Goal: Task Accomplishment & Management: Use online tool/utility

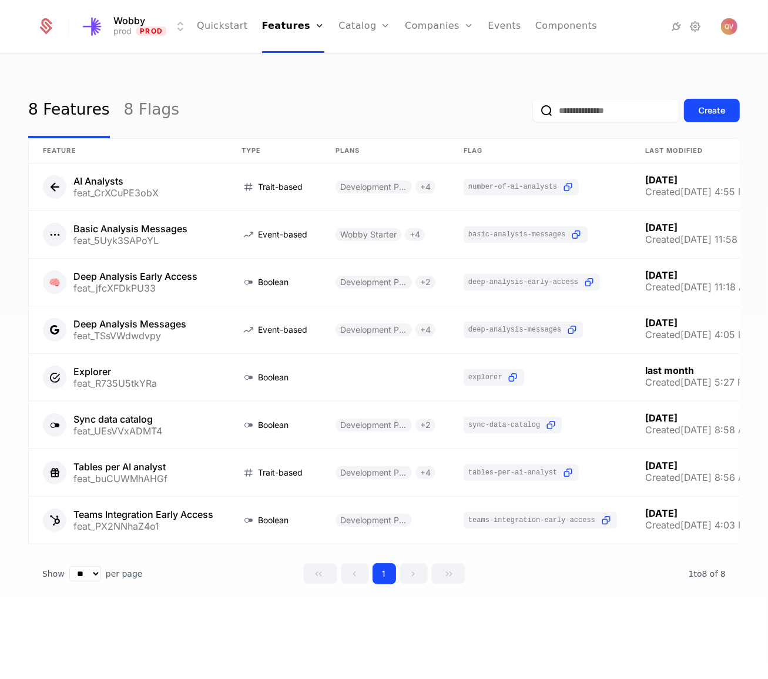
click at [353, 81] on link "Add Ons" at bounding box center [383, 76] width 61 height 9
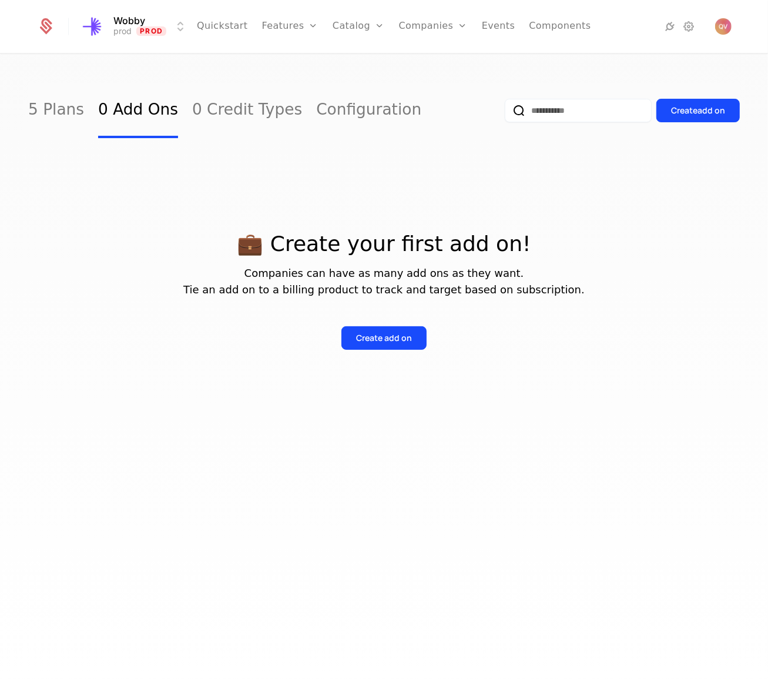
click at [85, 103] on div "5 Plans 0 Add Ons 0 Credit Types Configuration" at bounding box center [224, 110] width 393 height 55
click at [356, 60] on link "Plans" at bounding box center [377, 57] width 61 height 9
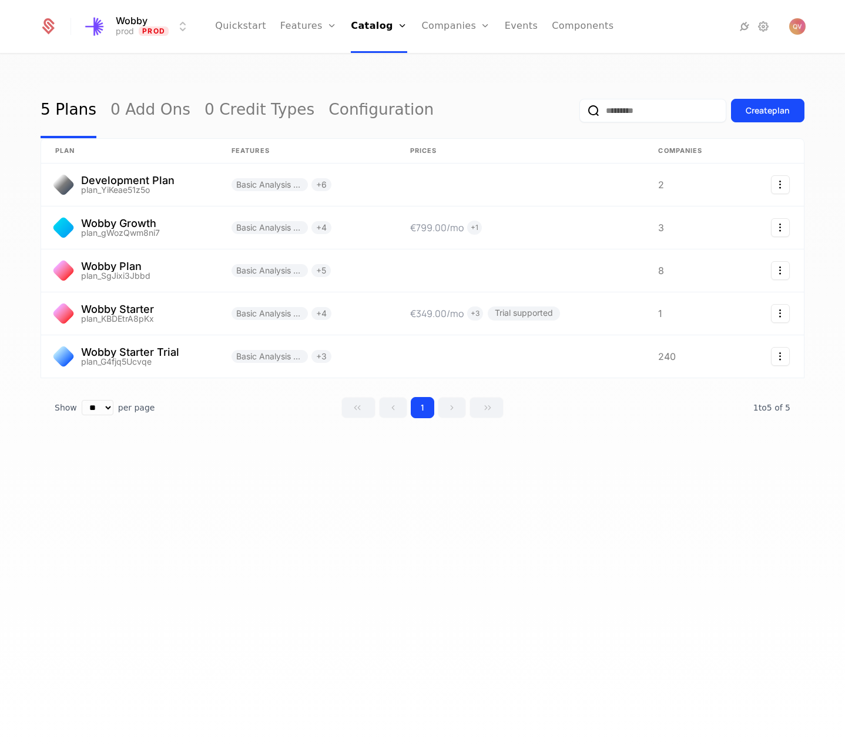
click at [296, 29] on link "Features" at bounding box center [308, 26] width 56 height 53
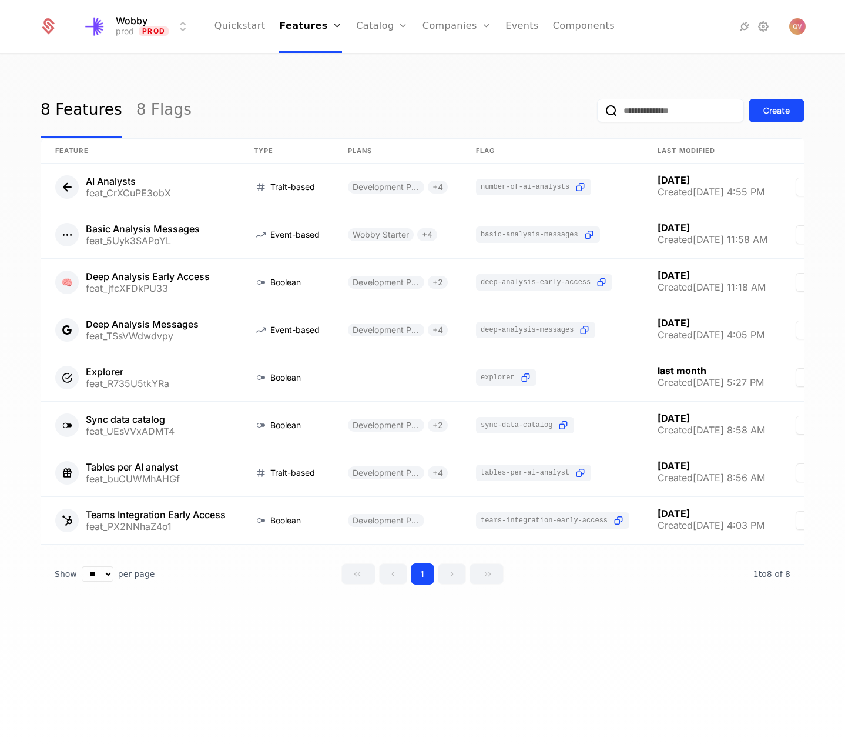
click at [755, 108] on button "Create" at bounding box center [777, 111] width 56 height 24
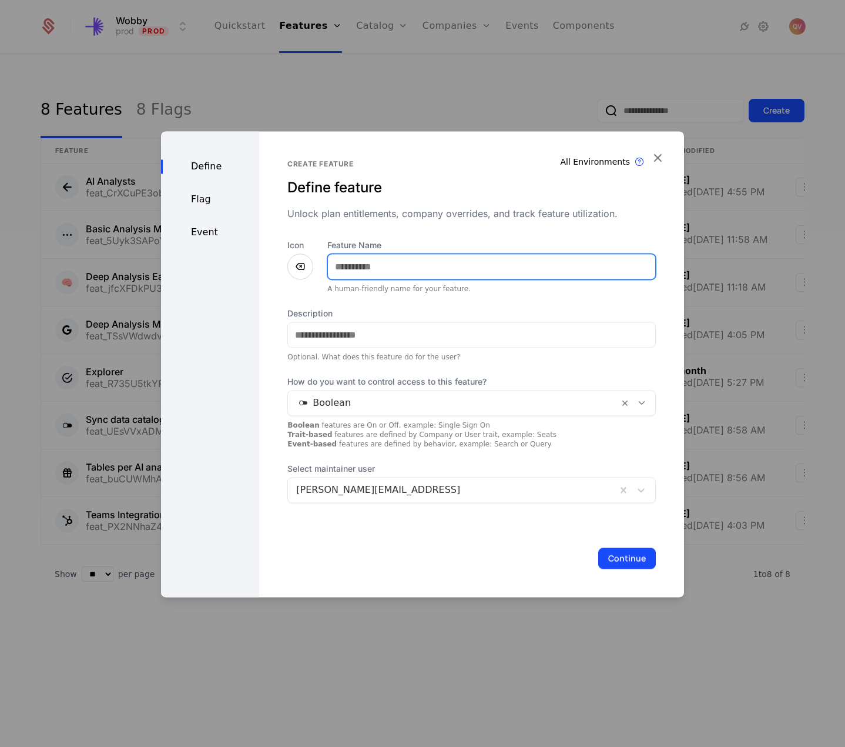
click at [356, 268] on input "Feature Name" at bounding box center [491, 266] width 327 height 25
type input "**********"
click at [598, 560] on button "Continue" at bounding box center [627, 557] width 58 height 21
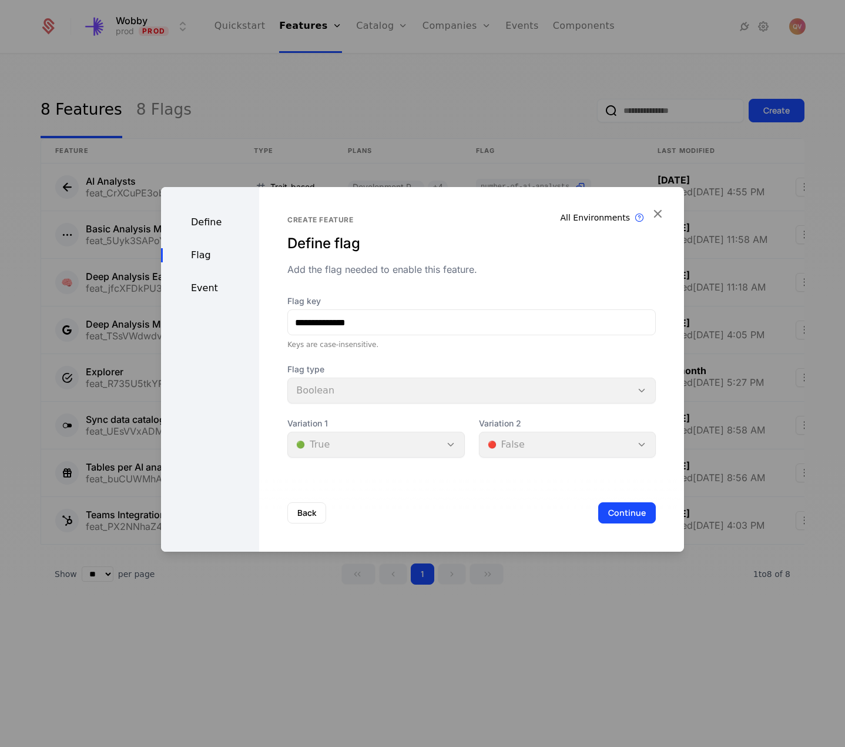
click at [617, 514] on button "Continue" at bounding box center [627, 512] width 58 height 21
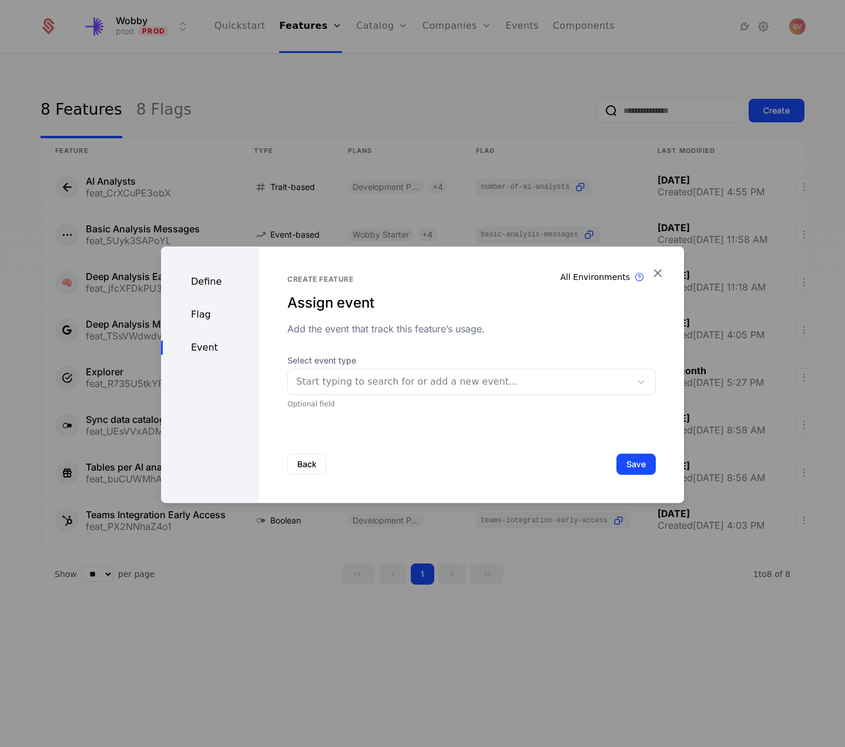
click at [632, 461] on button "Save" at bounding box center [636, 463] width 39 height 21
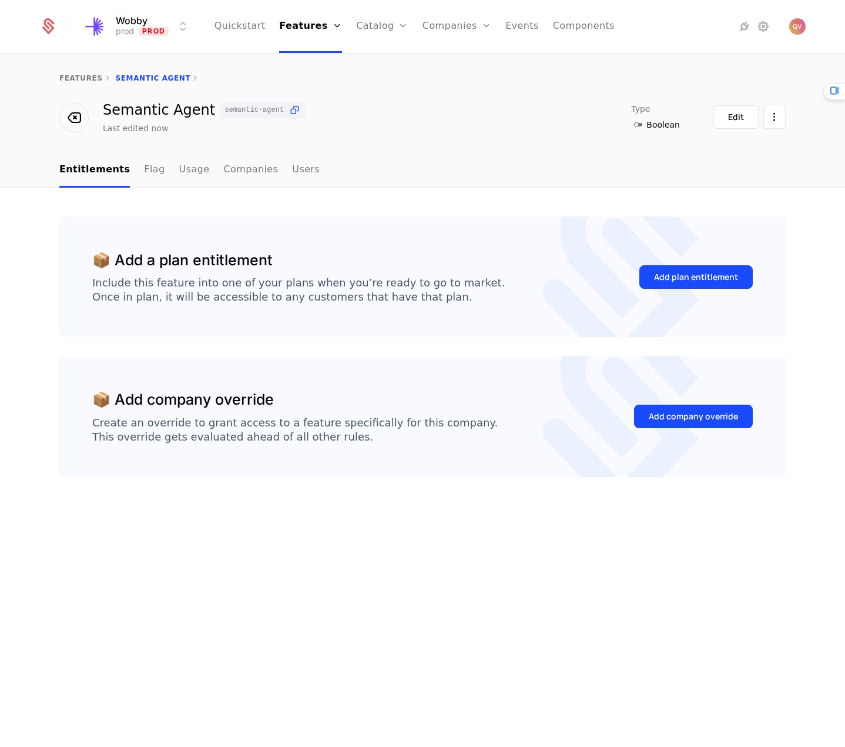
click at [289, 115] on icon at bounding box center [295, 110] width 12 height 12
